Goal: Find specific page/section: Find specific page/section

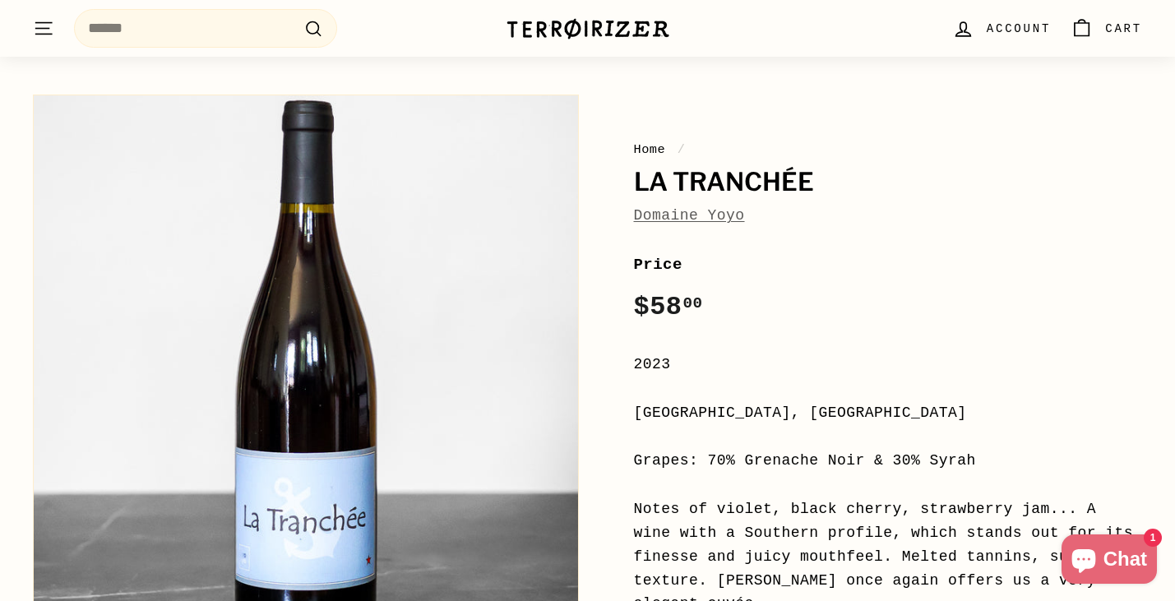
scroll to position [369, 0]
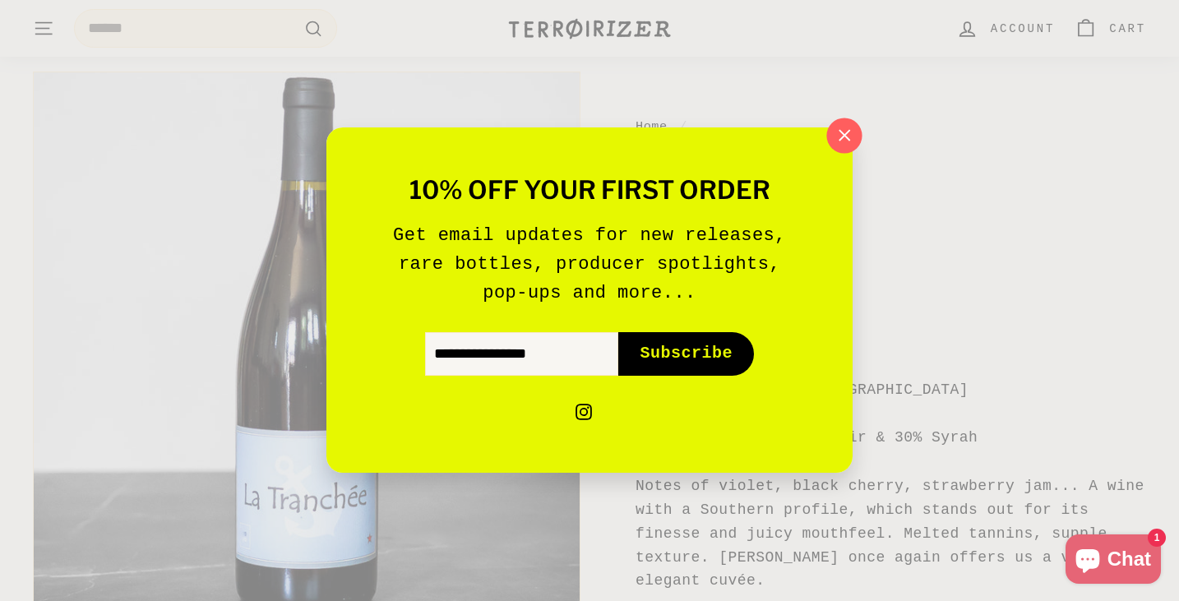
click at [853, 150] on button ""Close (esc)"" at bounding box center [843, 135] width 35 height 35
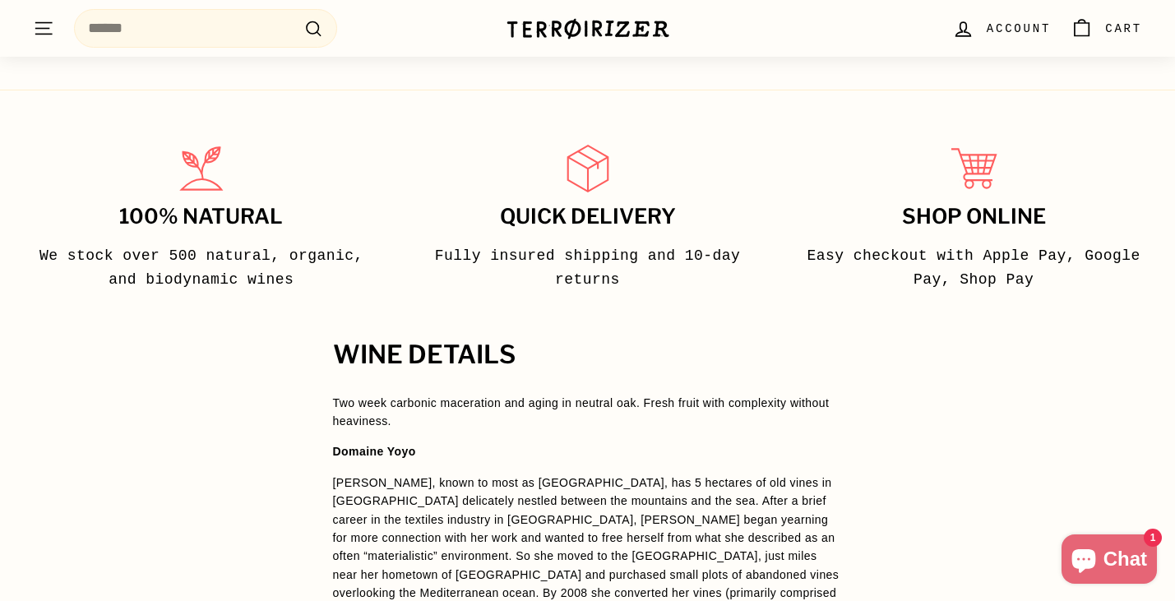
scroll to position [1296, 0]
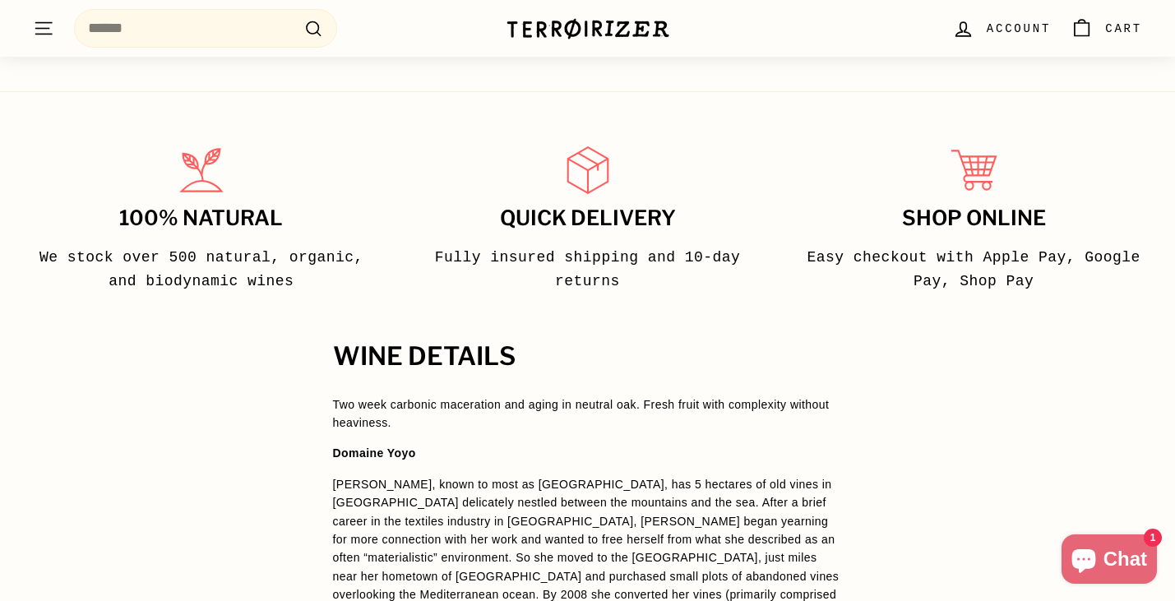
drag, startPoint x: 455, startPoint y: 262, endPoint x: 334, endPoint y: 261, distance: 121.7
click at [334, 475] on p "[PERSON_NAME] , known to most as [GEOGRAPHIC_DATA], has 5 hectares of old vines…" at bounding box center [588, 585] width 510 height 221
copy p "[PERSON_NAME]"
click at [492, 478] on span ", known to most as [GEOGRAPHIC_DATA], has 5 hectares of old vines in [GEOGRAPHI…" at bounding box center [588, 585] width 510 height 215
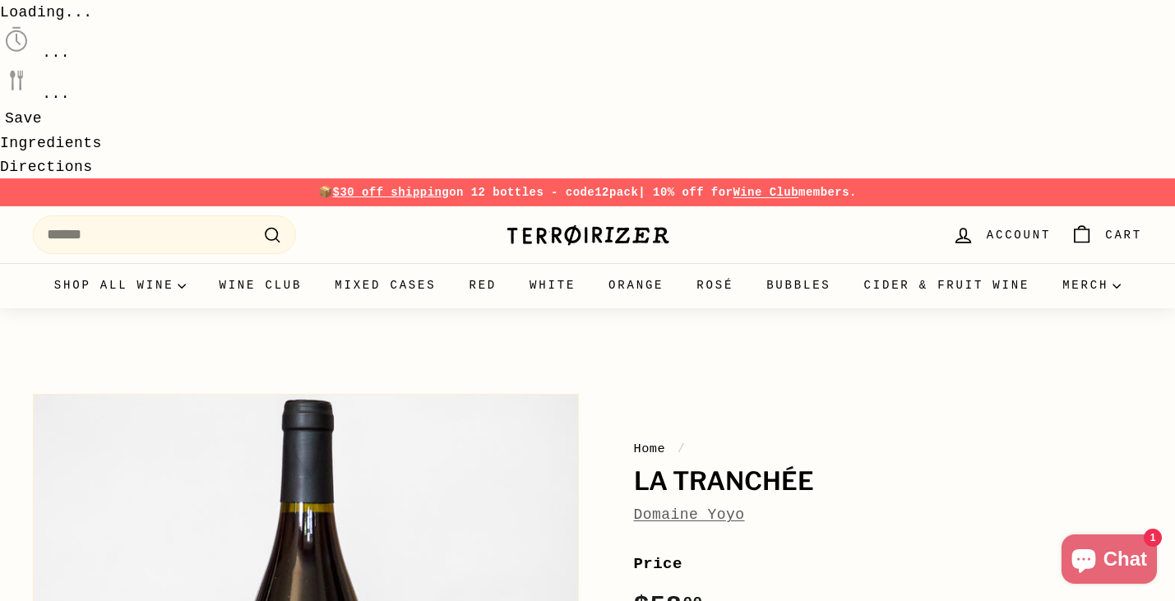
scroll to position [0, 0]
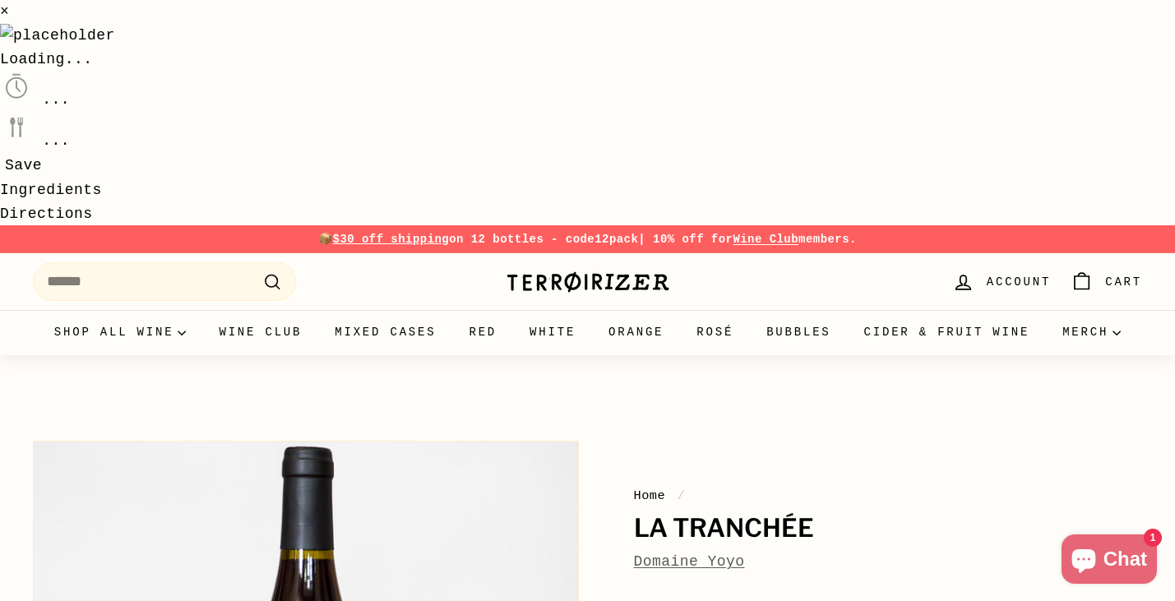
click at [682, 553] on link "Domaine Yoyo" at bounding box center [689, 561] width 111 height 16
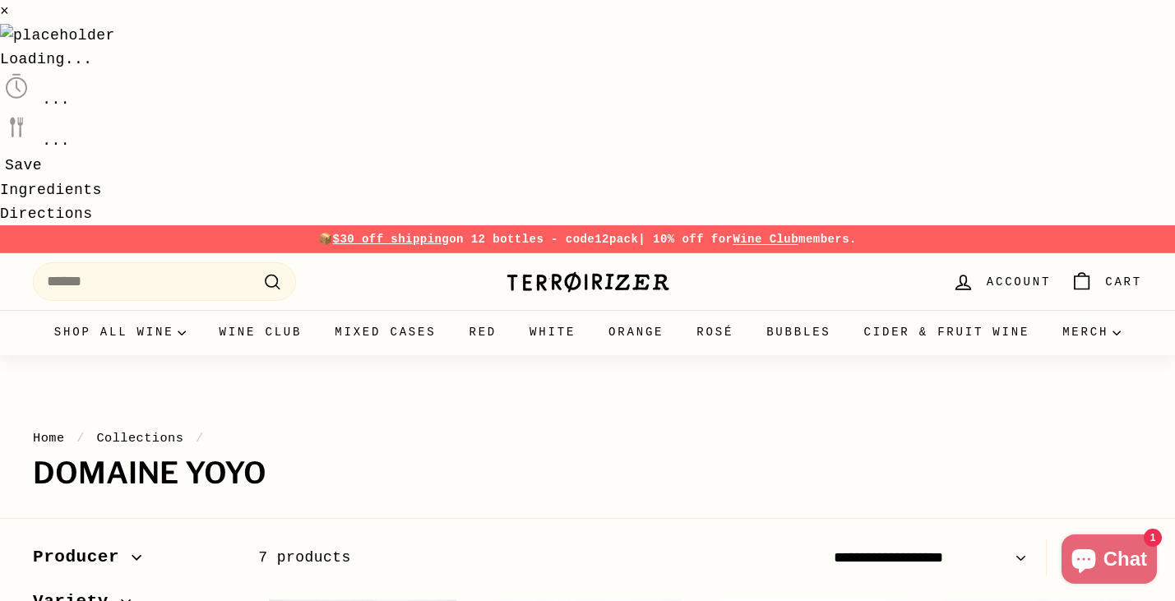
click at [602, 270] on img at bounding box center [588, 281] width 164 height 23
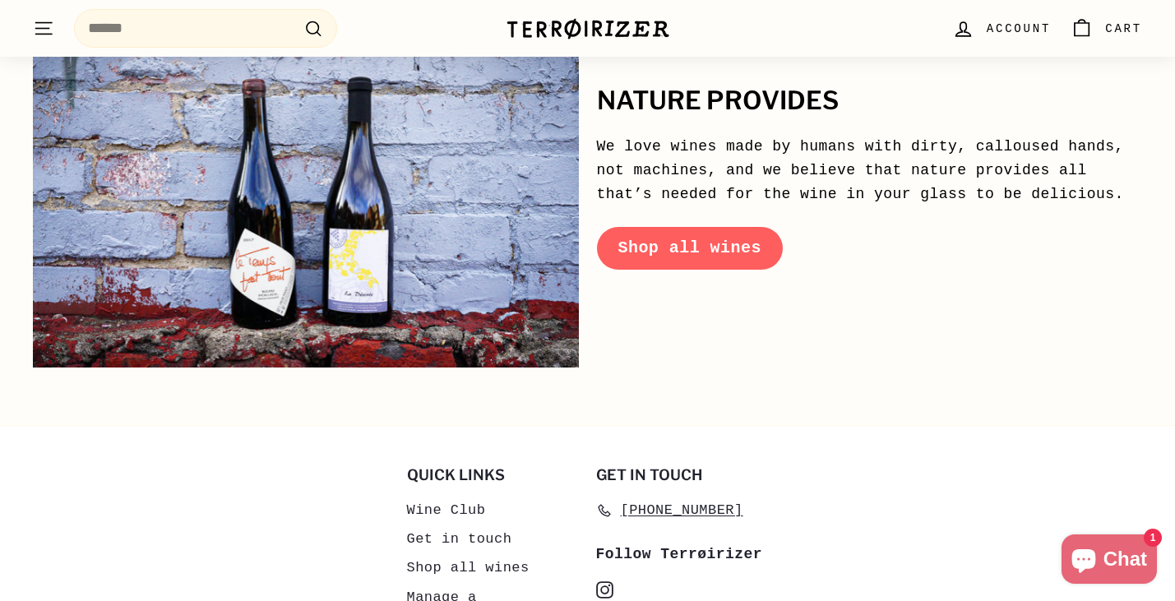
scroll to position [8065, 0]
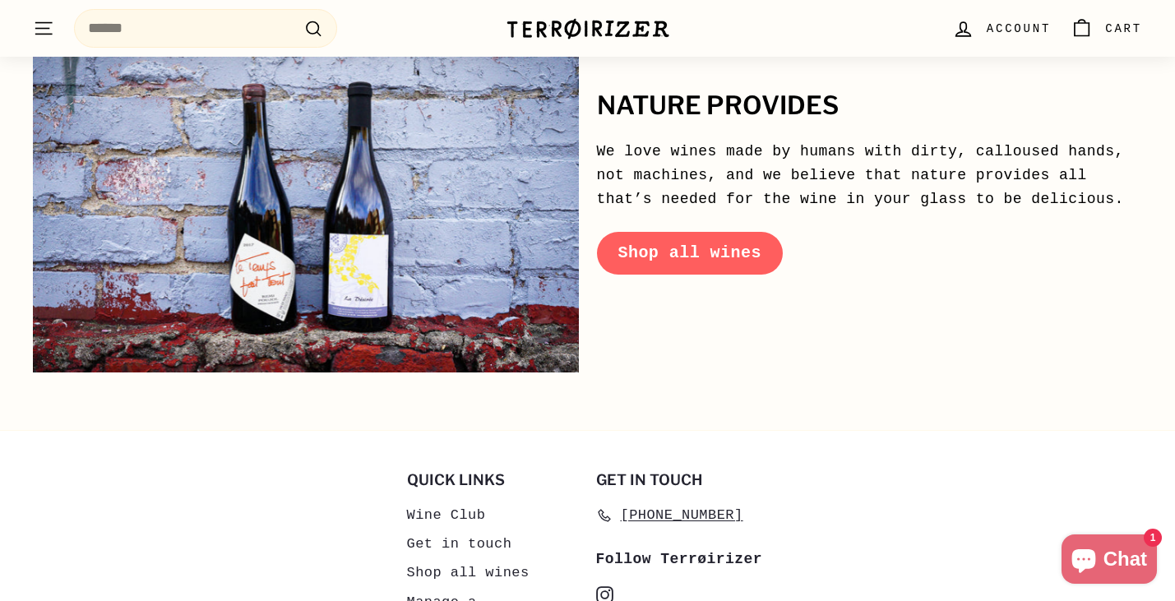
click at [607, 586] on icon at bounding box center [604, 594] width 17 height 17
